Goal: Transaction & Acquisition: Obtain resource

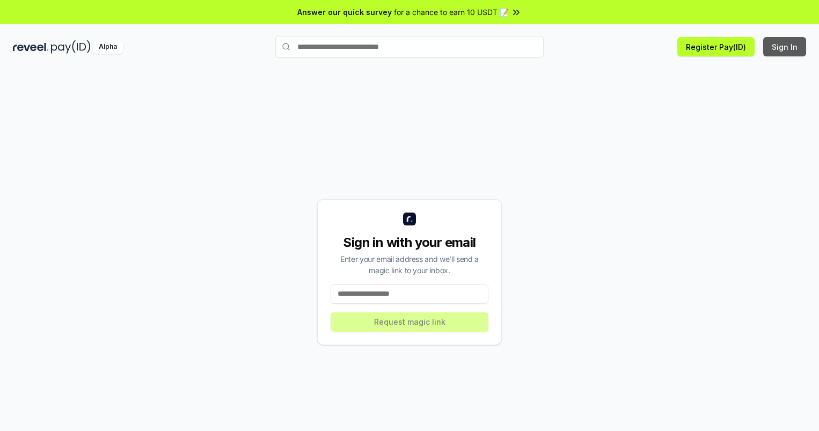
click at [785, 47] on button "Sign In" at bounding box center [784, 46] width 43 height 19
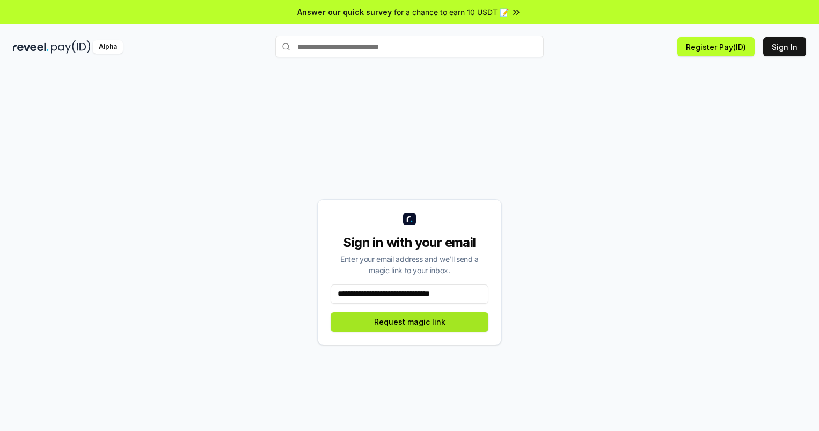
type input "**********"
click at [409, 321] on button "Request magic link" at bounding box center [410, 321] width 158 height 19
